Goal: Task Accomplishment & Management: Manage account settings

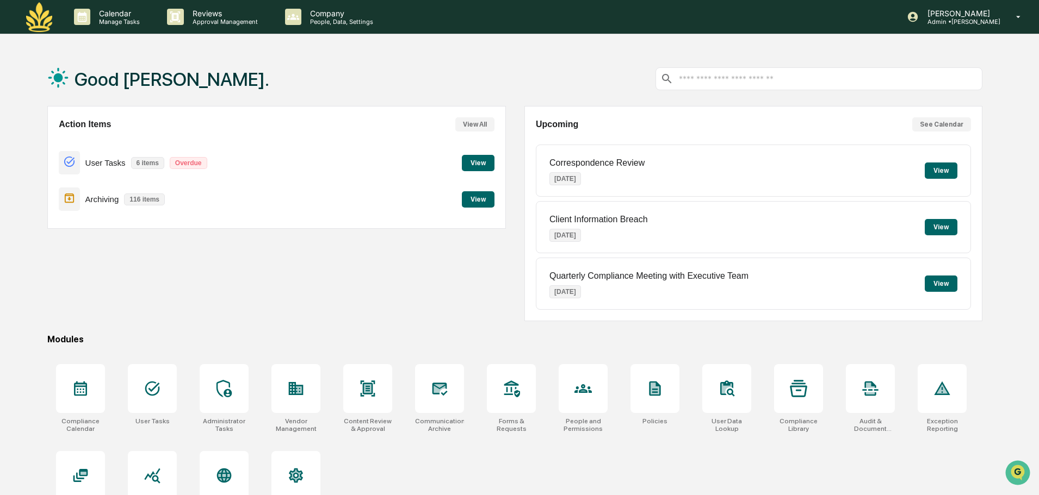
scroll to position [52, 0]
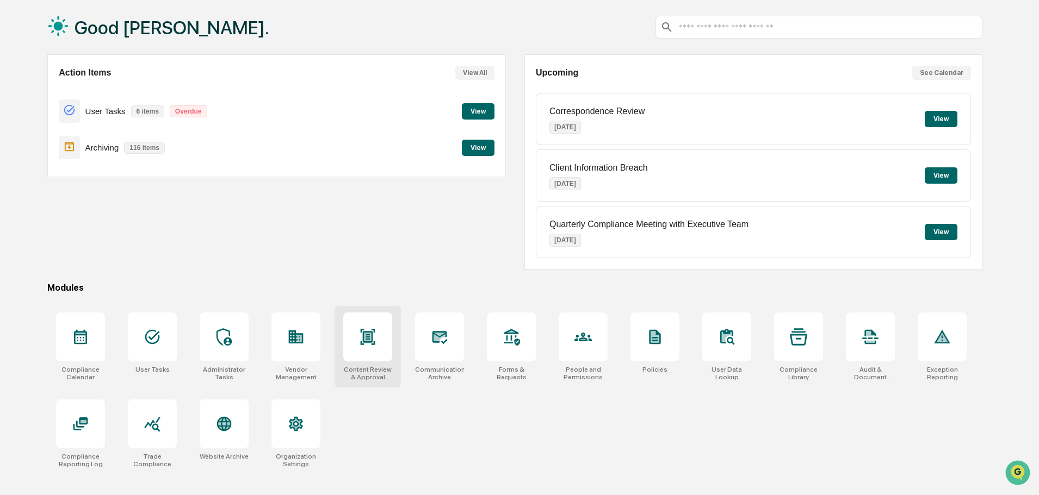
click at [387, 353] on div at bounding box center [367, 337] width 49 height 49
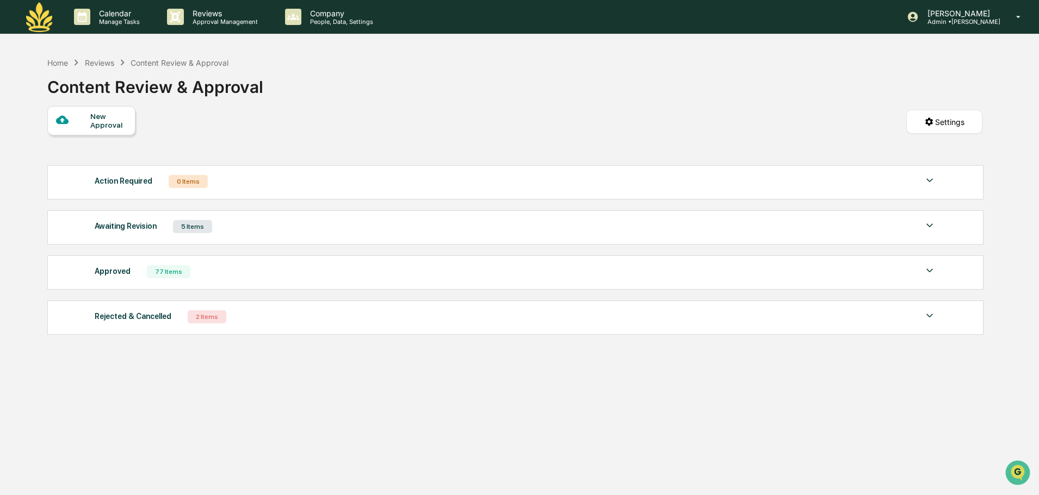
click at [112, 271] on div "Approved" at bounding box center [113, 271] width 36 height 14
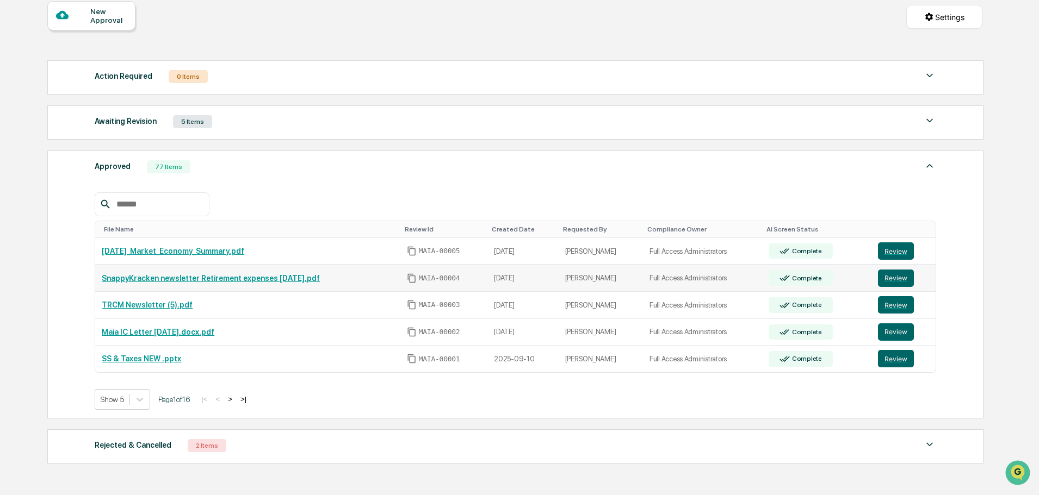
scroll to position [109, 0]
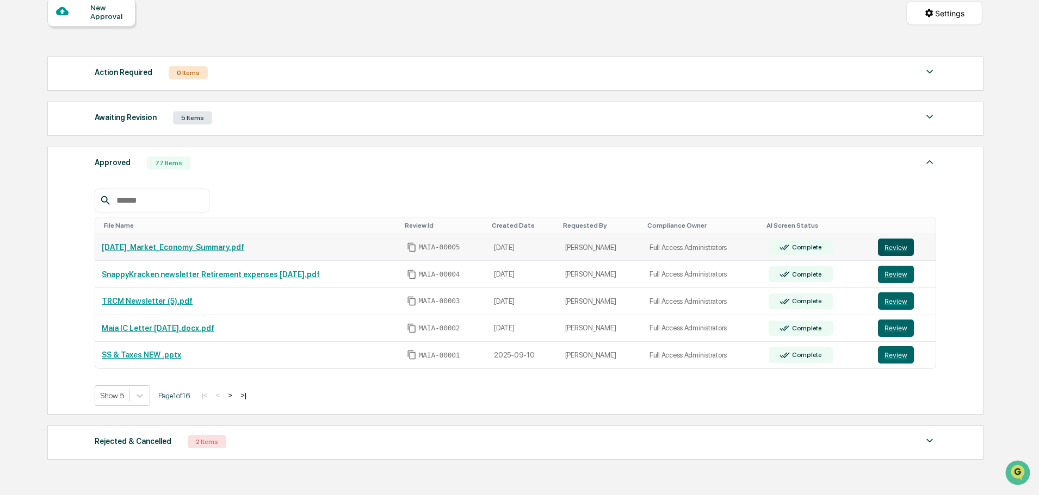
click at [903, 251] on button "Review" at bounding box center [896, 247] width 36 height 17
click at [190, 270] on link "SnappyKracken newsletter Retirement expenses [DATE].pdf" at bounding box center [211, 274] width 218 height 9
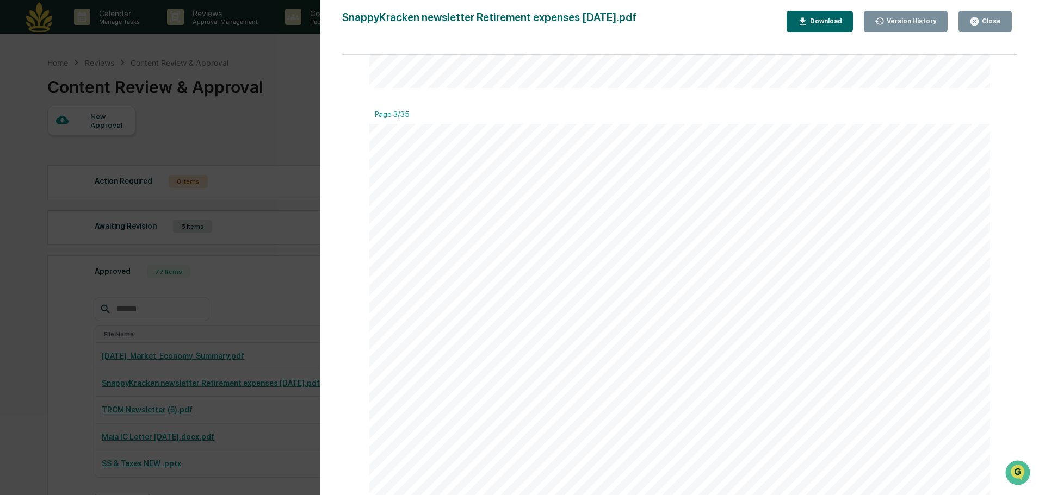
scroll to position [1631, 0]
drag, startPoint x: 271, startPoint y: 200, endPoint x: 953, endPoint y: 4, distance: 708.9
click at [274, 202] on div "Version History [DATE] 07:27 PM [PERSON_NAME] newsletter Retirement expenses [D…" at bounding box center [519, 247] width 1039 height 495
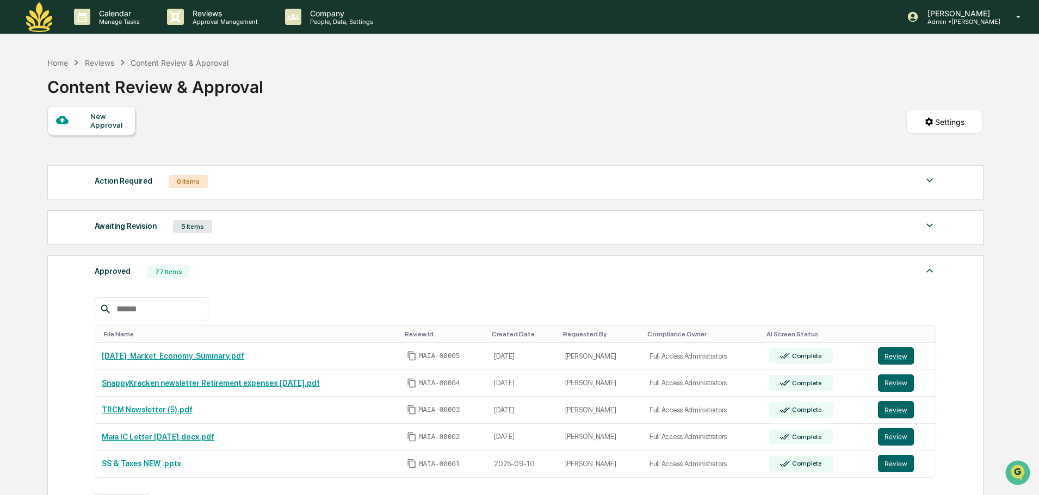
click at [142, 312] on input "text" at bounding box center [158, 309] width 92 height 14
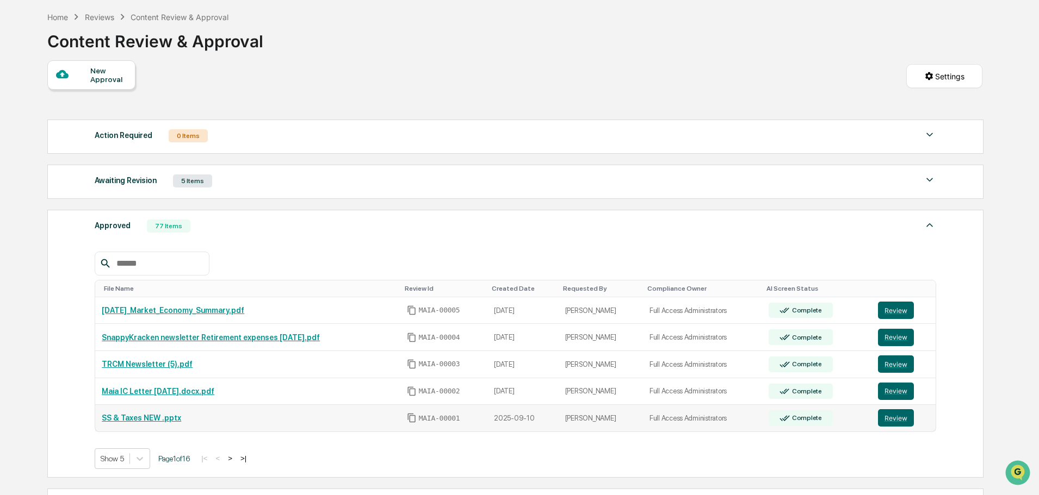
scroll to position [109, 0]
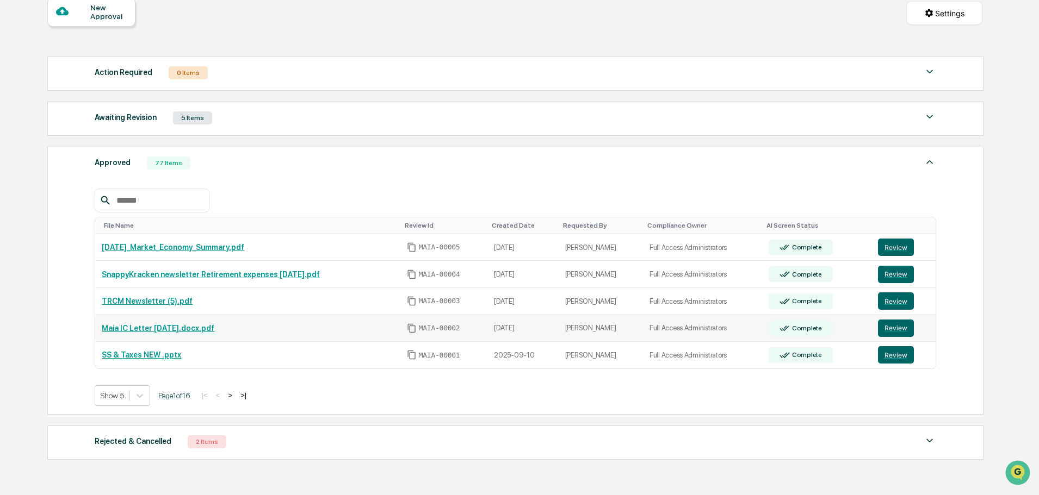
click at [214, 332] on link "Maia IC Letter [DATE].docx.pdf" at bounding box center [158, 328] width 113 height 9
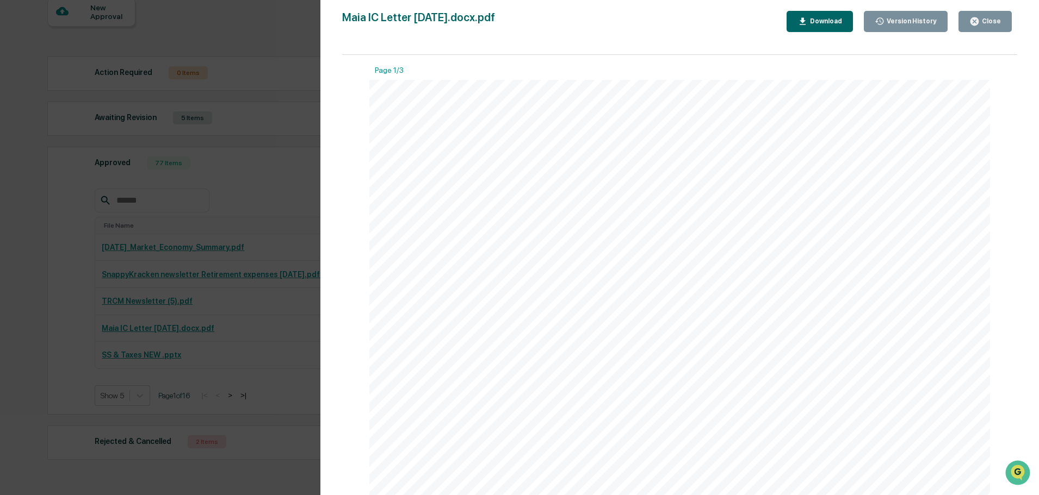
click at [216, 262] on div "Version History [DATE] 06:32 PM [PERSON_NAME] Maia IC Letter [DATE].docx.pdf Cl…" at bounding box center [519, 247] width 1039 height 495
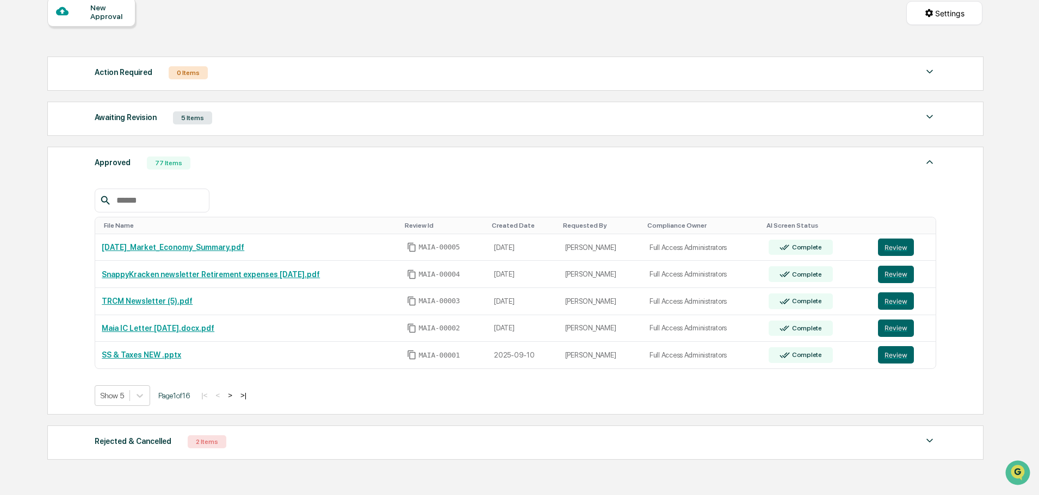
click at [178, 205] on input "text" at bounding box center [158, 201] width 92 height 14
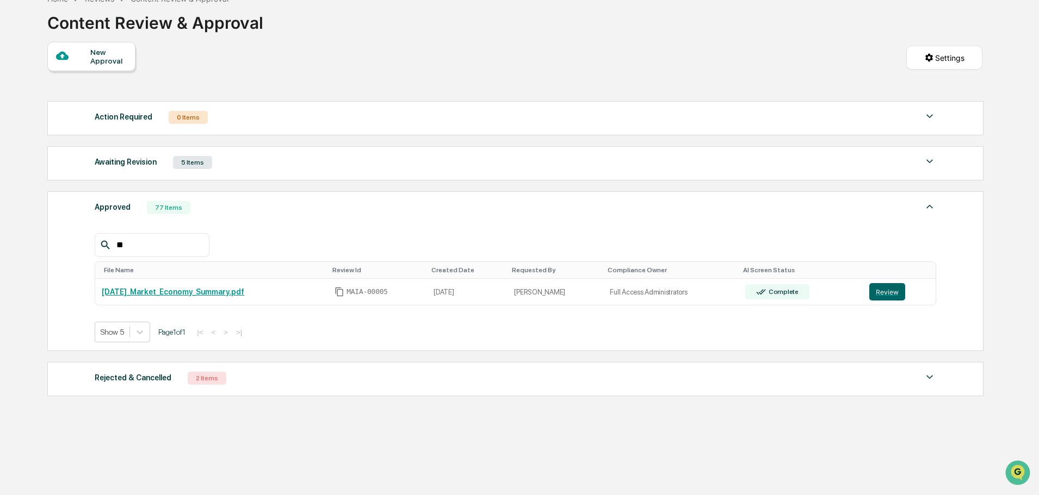
scroll to position [64, 0]
type input "***"
click at [129, 331] on div "Show 5" at bounding box center [112, 332] width 34 height 15
click at [126, 381] on div "Show 10" at bounding box center [123, 374] width 56 height 17
click at [324, 342] on div "option Show 10, selected. Show 10 Page 1 of 1 |< < > >|" at bounding box center [515, 332] width 841 height 21
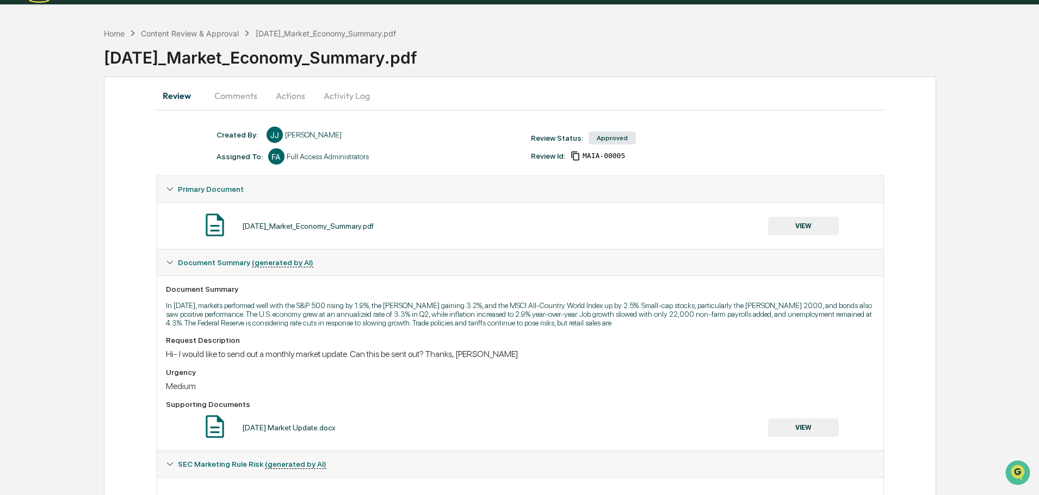
scroll to position [57, 0]
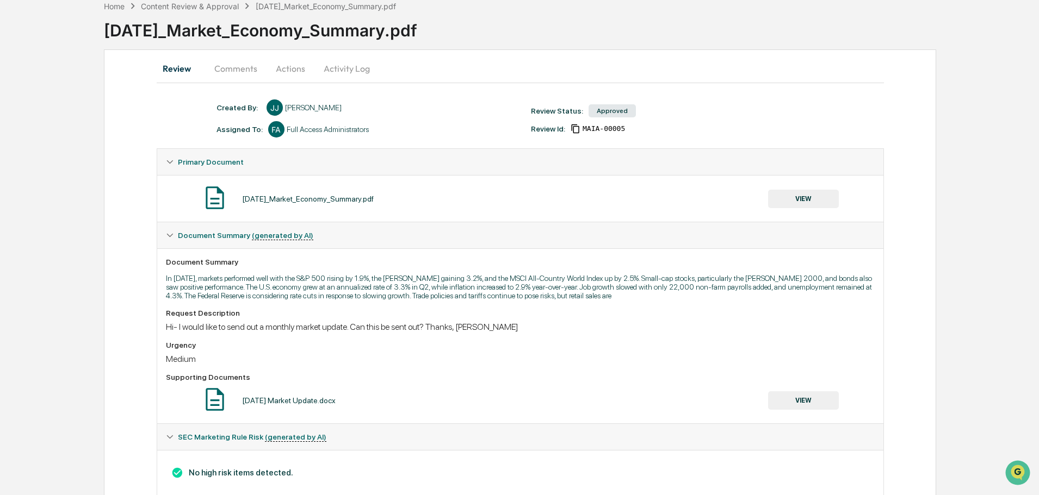
click at [330, 198] on div "[DATE]_Market_Economy_Summary.pdf" at bounding box center [308, 199] width 132 height 9
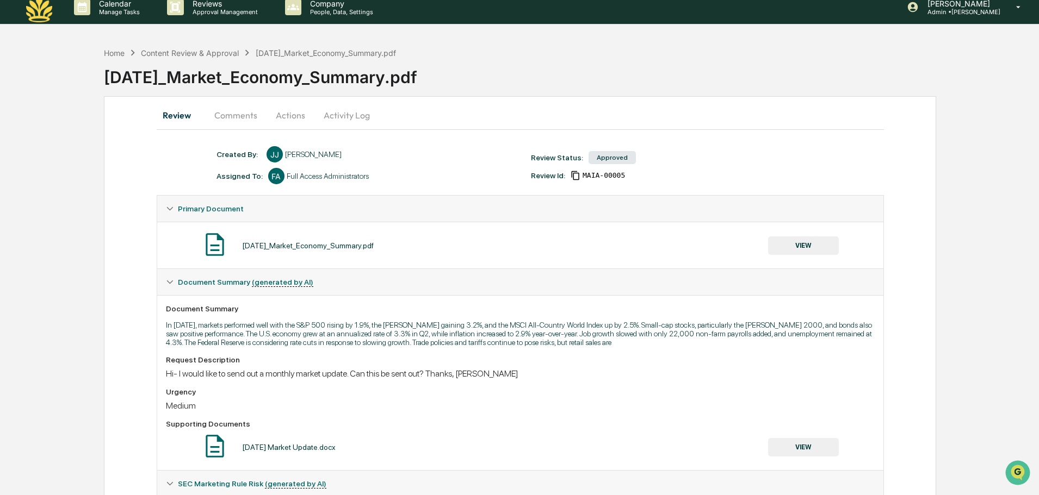
scroll to position [0, 0]
